Goal: Task Accomplishment & Management: Manage account settings

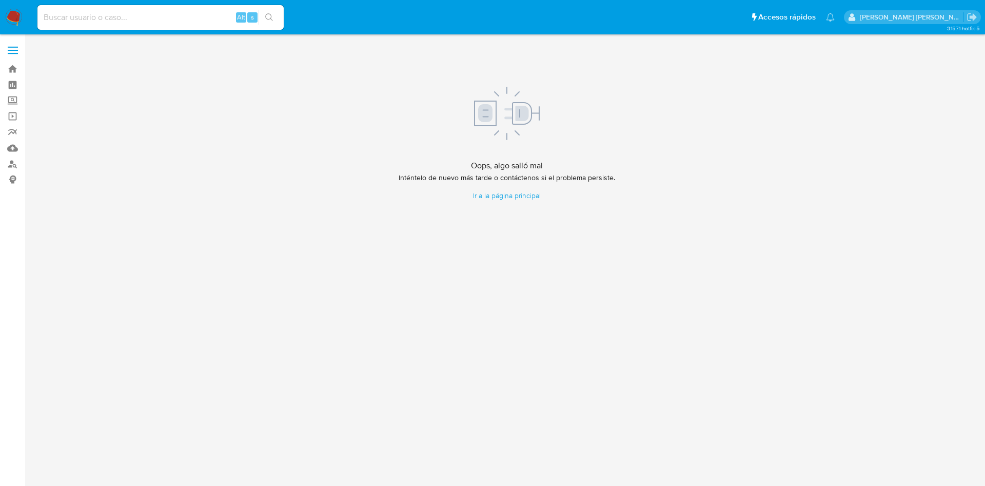
click at [159, 19] on input at bounding box center [160, 17] width 246 height 13
paste input "767392304"
type input "767392304"
click at [132, 17] on input "767392304" at bounding box center [160, 17] width 246 height 13
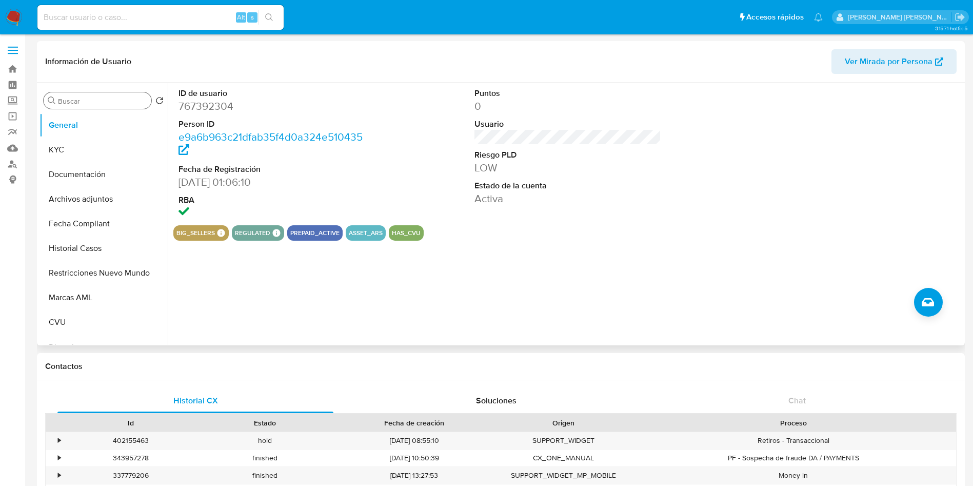
select select "10"
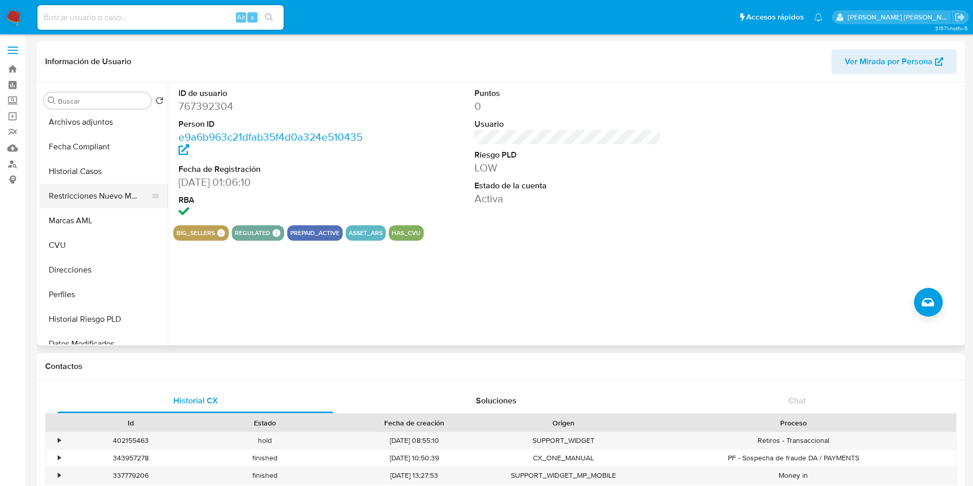
click at [97, 200] on button "Restricciones Nuevo Mundo" at bounding box center [100, 196] width 120 height 25
